Goal: Information Seeking & Learning: Learn about a topic

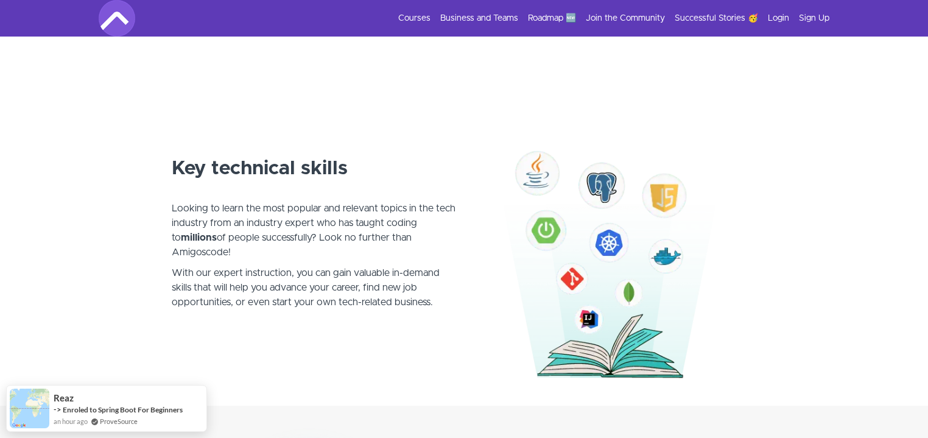
scroll to position [643, 0]
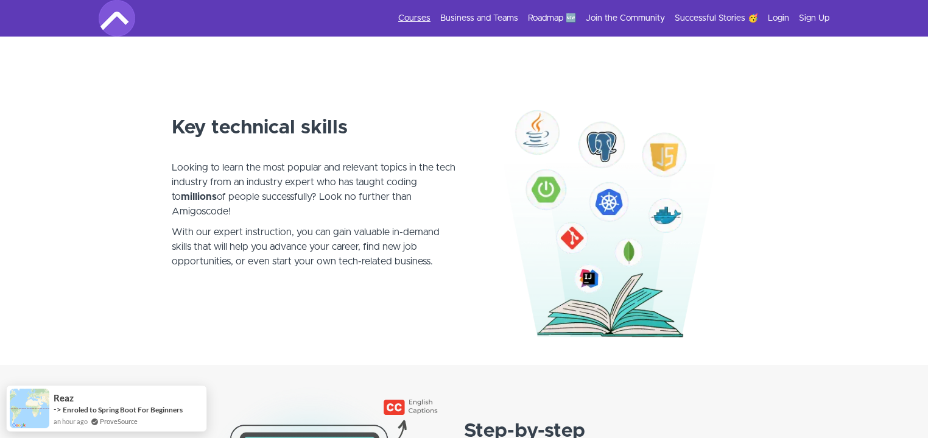
click at [423, 19] on link "Courses" at bounding box center [414, 18] width 32 height 12
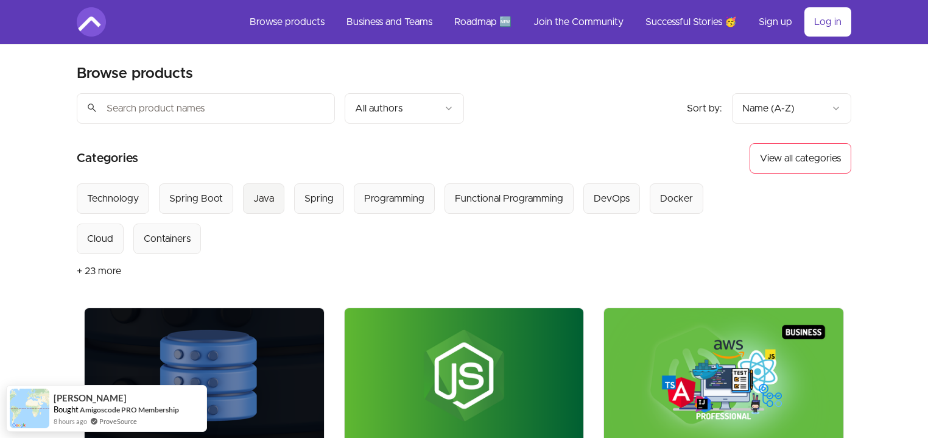
click at [262, 198] on div "Java" at bounding box center [263, 198] width 21 height 15
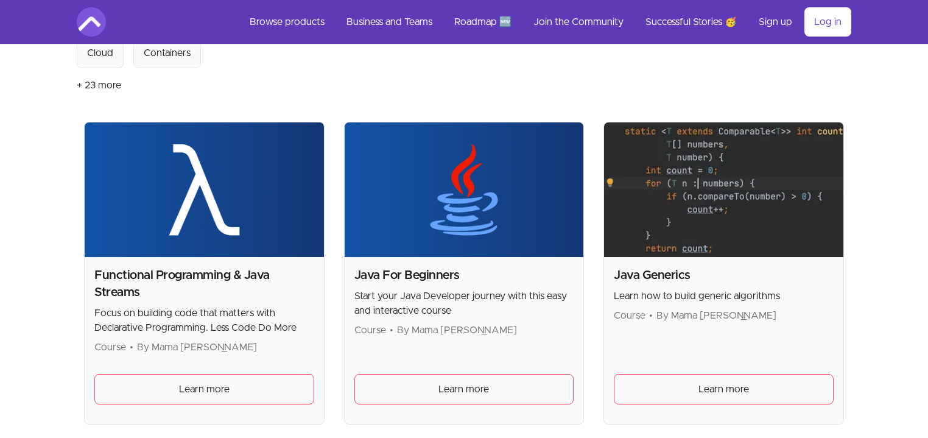
scroll to position [234, 0]
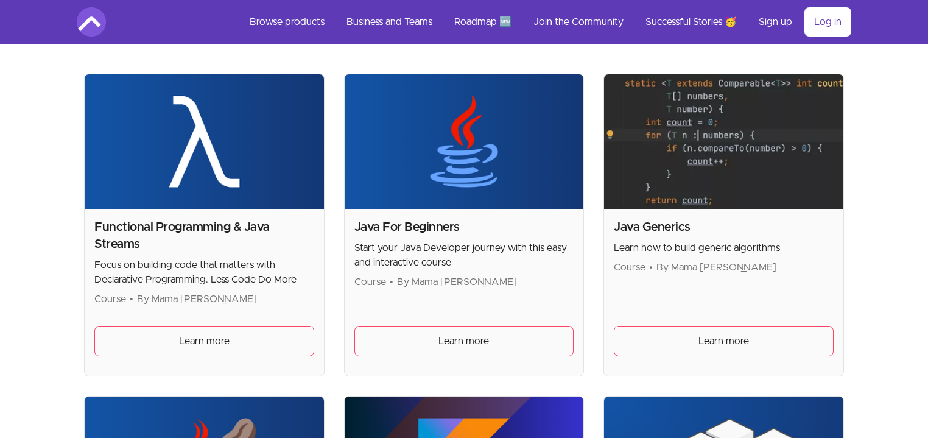
click at [474, 233] on h2 "Java For Beginners" at bounding box center [464, 227] width 220 height 17
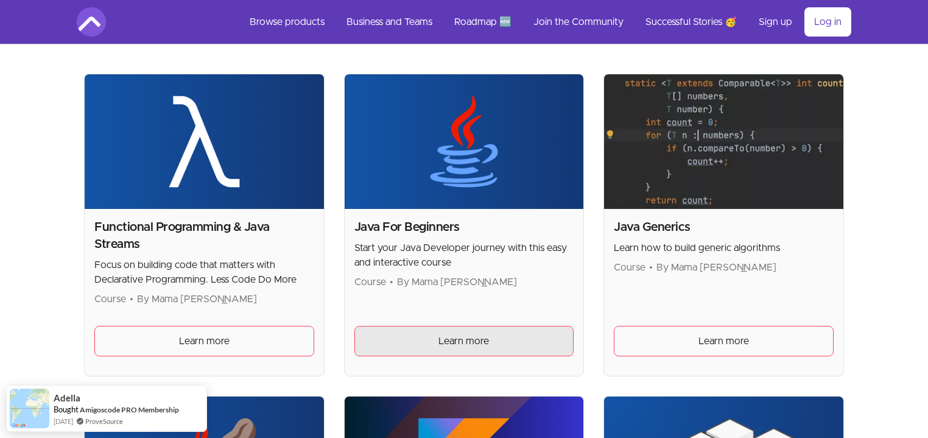
click at [468, 329] on link "Learn more" at bounding box center [464, 341] width 220 height 30
